Goal: Task Accomplishment & Management: Manage account settings

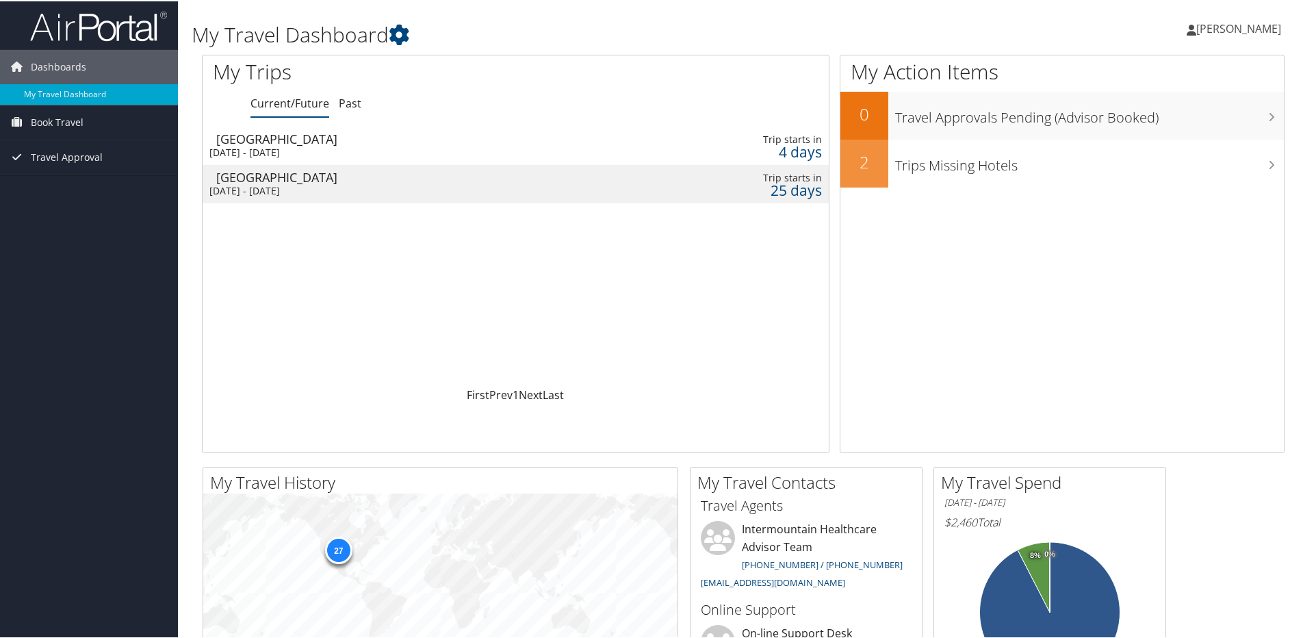
click at [276, 145] on div "Mon 13 Oct 2025 - Thu 16 Oct 2025" at bounding box center [406, 151] width 395 height 12
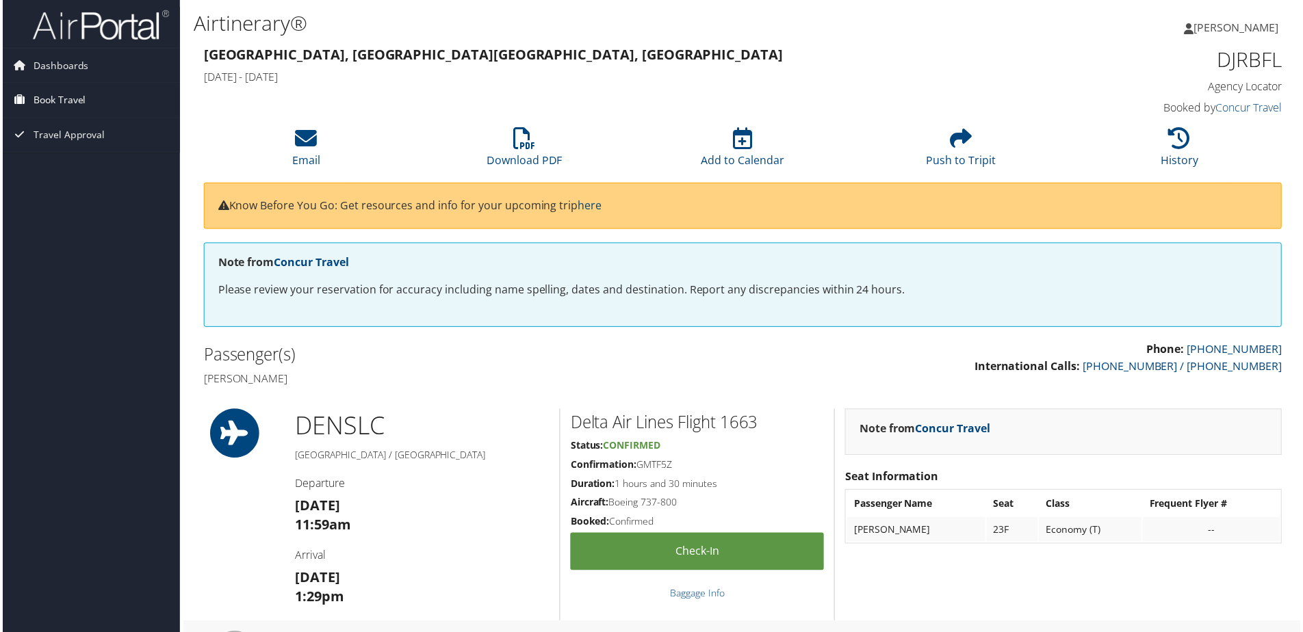
click at [62, 101] on span "Book Travel" at bounding box center [57, 101] width 53 height 34
click at [67, 144] on link "Book/Manage Online Trips" at bounding box center [89, 148] width 178 height 21
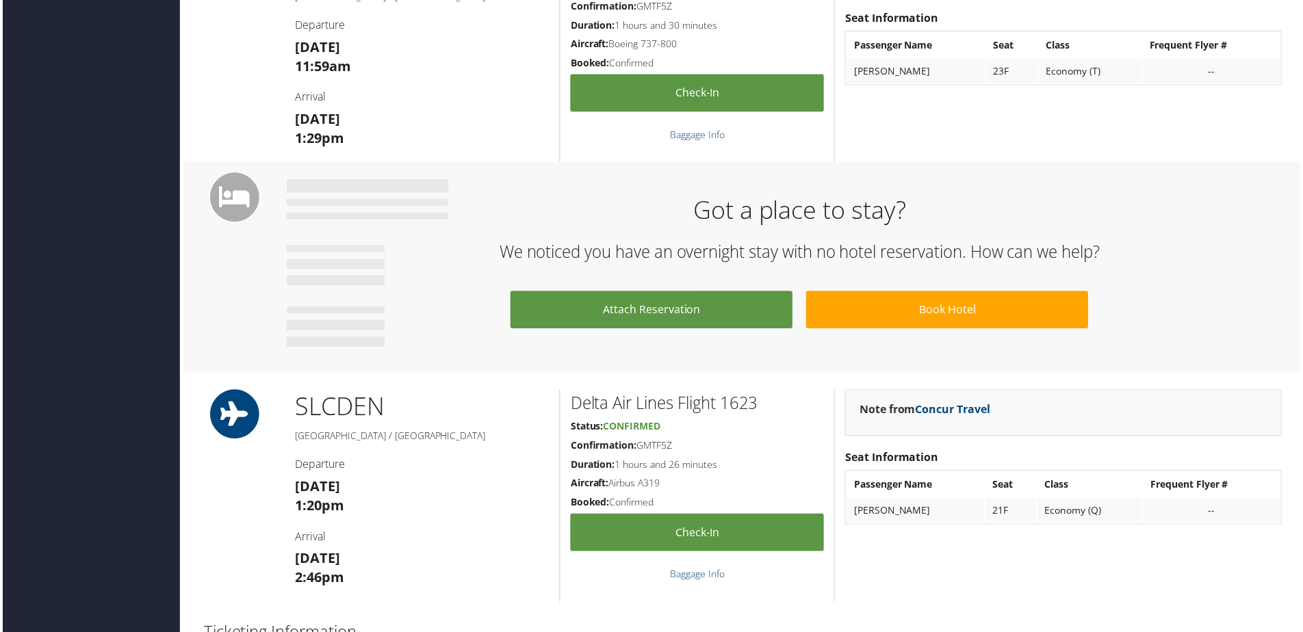
scroll to position [479, 0]
